Goal: Information Seeking & Learning: Learn about a topic

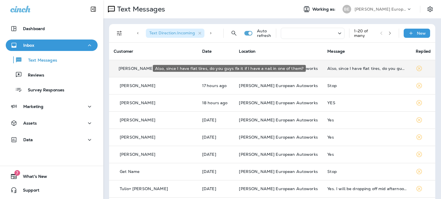
click at [353, 67] on div "Also, since I have flat tires, do you guys fix it if I have a nail in one of th…" at bounding box center [366, 68] width 79 height 5
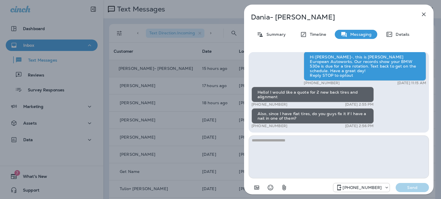
click at [426, 15] on icon "button" at bounding box center [423, 14] width 7 height 7
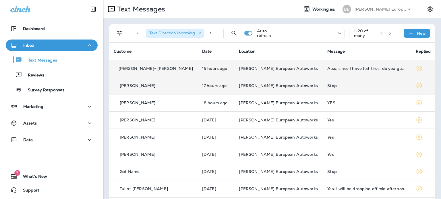
click at [327, 85] on div "Stop" at bounding box center [366, 85] width 79 height 5
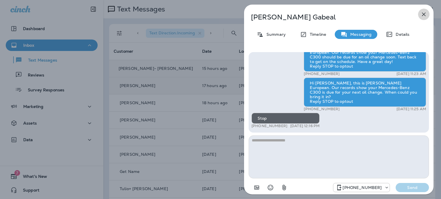
click at [422, 15] on icon "button" at bounding box center [424, 15] width 4 height 4
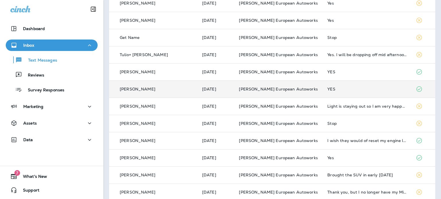
scroll to position [143, 0]
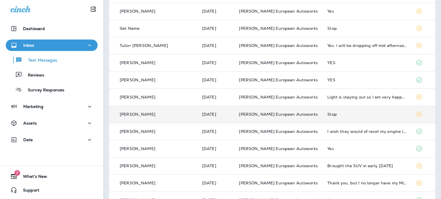
click at [343, 116] on div "Stop" at bounding box center [366, 114] width 79 height 5
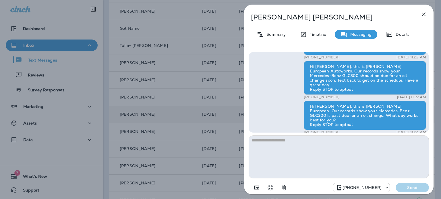
scroll to position [-57, 0]
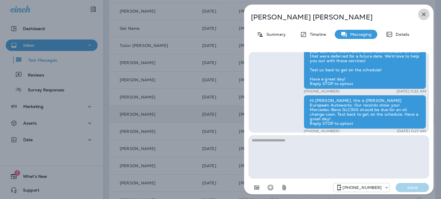
click at [424, 15] on icon "button" at bounding box center [424, 15] width 4 height 4
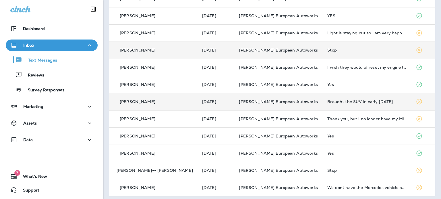
scroll to position [211, 0]
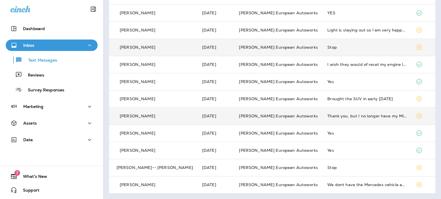
click at [336, 116] on div "Thank you, but I no longer have my Mini [PERSON_NAME]." at bounding box center [366, 116] width 79 height 5
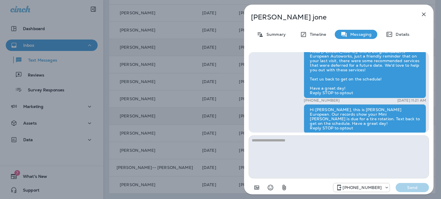
scroll to position [-2, 0]
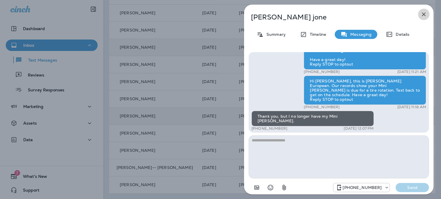
click at [423, 12] on icon "button" at bounding box center [423, 14] width 7 height 7
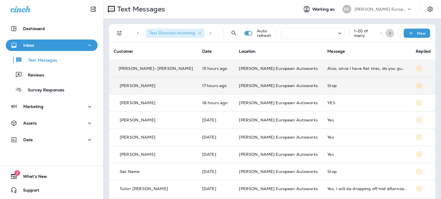
click at [387, 32] on icon "button" at bounding box center [389, 33] width 4 height 4
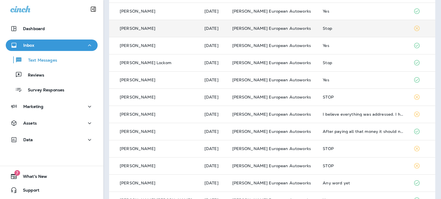
scroll to position [86, 0]
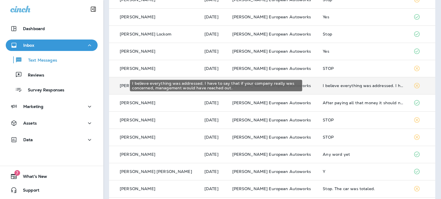
click at [333, 85] on div "I believe everything was addressed. I have to say that if your company really w…" at bounding box center [362, 85] width 81 height 5
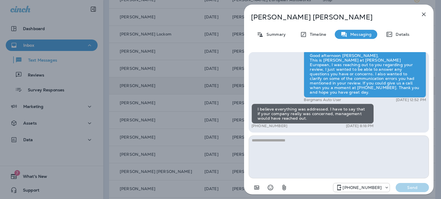
click at [422, 15] on icon "button" at bounding box center [424, 15] width 4 height 4
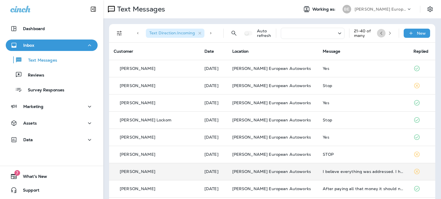
click at [379, 33] on icon "button" at bounding box center [381, 33] width 4 height 4
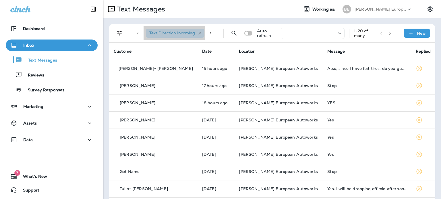
click at [198, 30] on div "Text Direction : Incoming" at bounding box center [175, 33] width 59 height 9
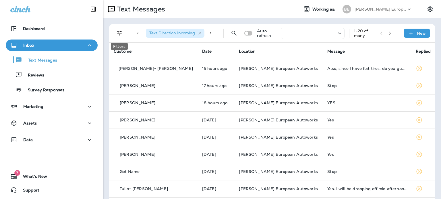
click at [118, 32] on icon "Filters" at bounding box center [119, 33] width 5 height 5
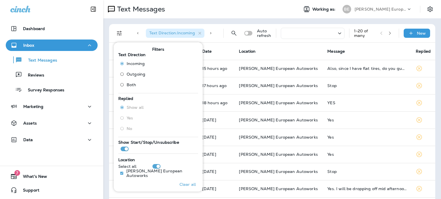
click at [138, 73] on span "Outgoing" at bounding box center [135, 74] width 19 height 5
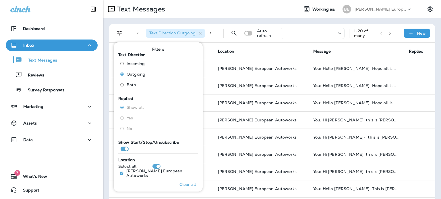
click at [213, 52] on th "Date" at bounding box center [191, 51] width 44 height 17
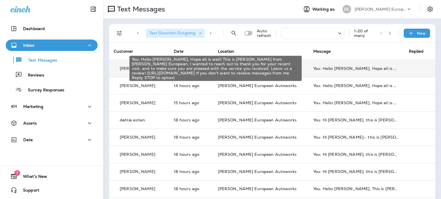
click at [341, 69] on div "You: Hello [PERSON_NAME], Hope all is well! This is [PERSON_NAME] from [PERSON_…" at bounding box center [356, 68] width 86 height 5
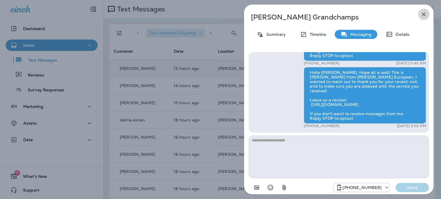
click at [425, 12] on icon "button" at bounding box center [423, 14] width 7 height 7
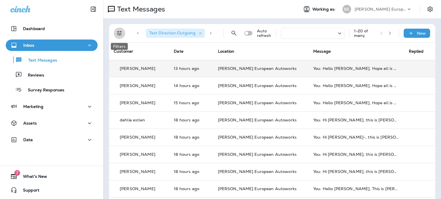
click at [120, 34] on icon "Filters" at bounding box center [119, 33] width 7 height 7
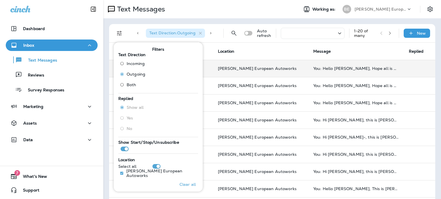
click at [131, 64] on span "Incoming" at bounding box center [135, 63] width 18 height 5
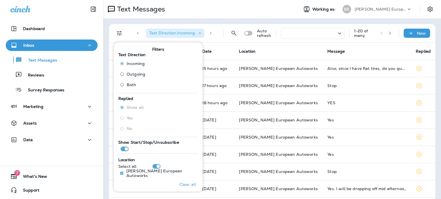
click at [213, 52] on th "Date" at bounding box center [215, 51] width 37 height 17
